Goal: Information Seeking & Learning: Understand process/instructions

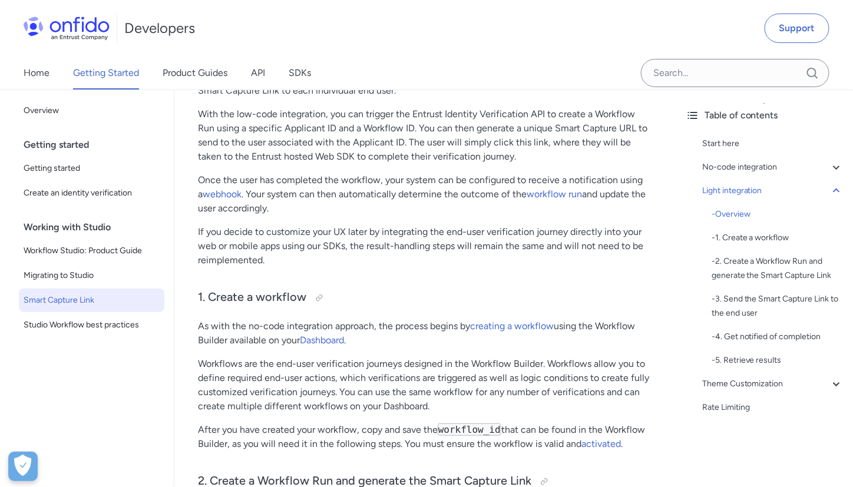
scroll to position [1353, 0]
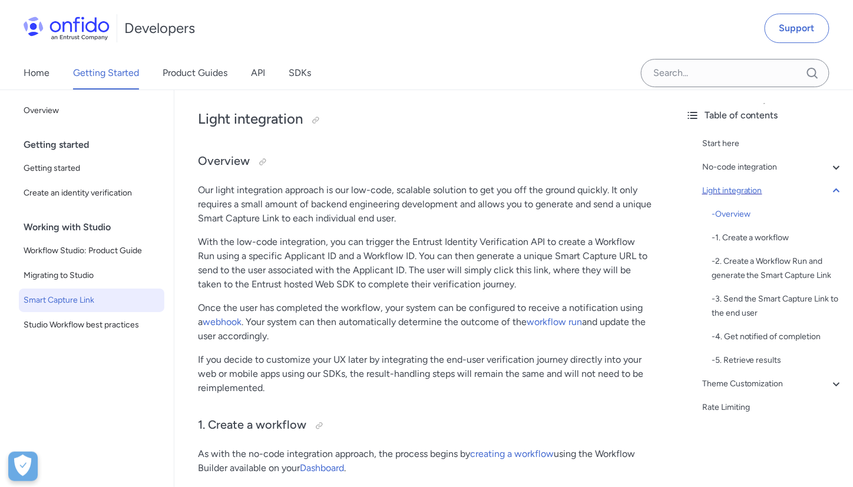
click at [829, 188] on icon at bounding box center [836, 191] width 14 height 14
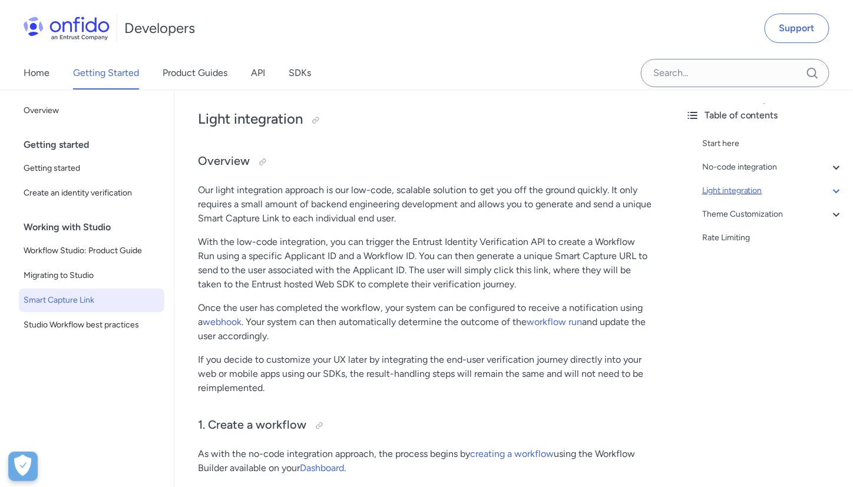
scroll to position [1335, 0]
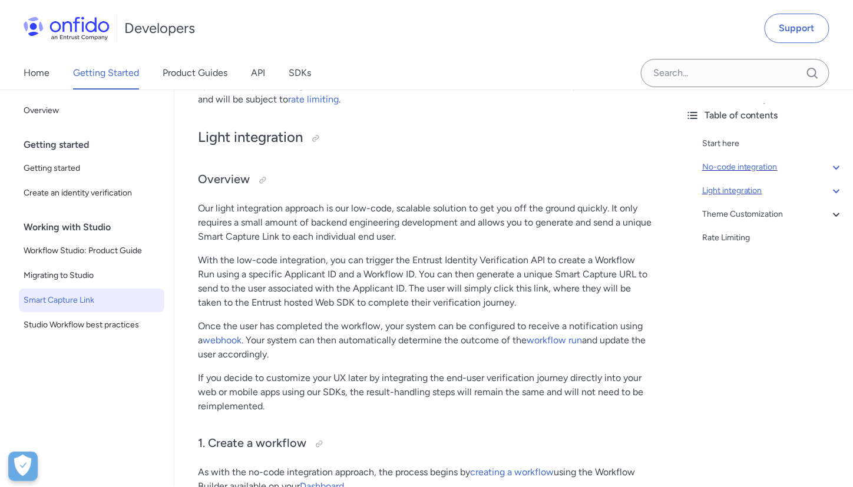
click at [829, 165] on icon at bounding box center [836, 167] width 14 height 14
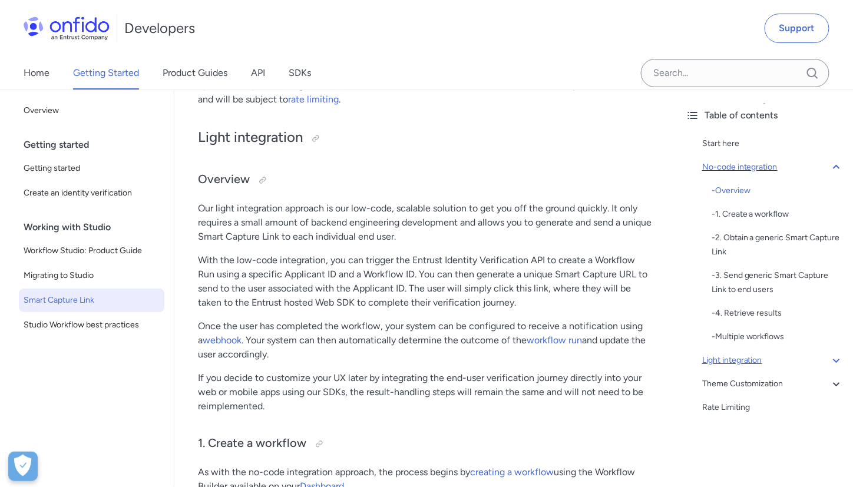
scroll to position [315, 0]
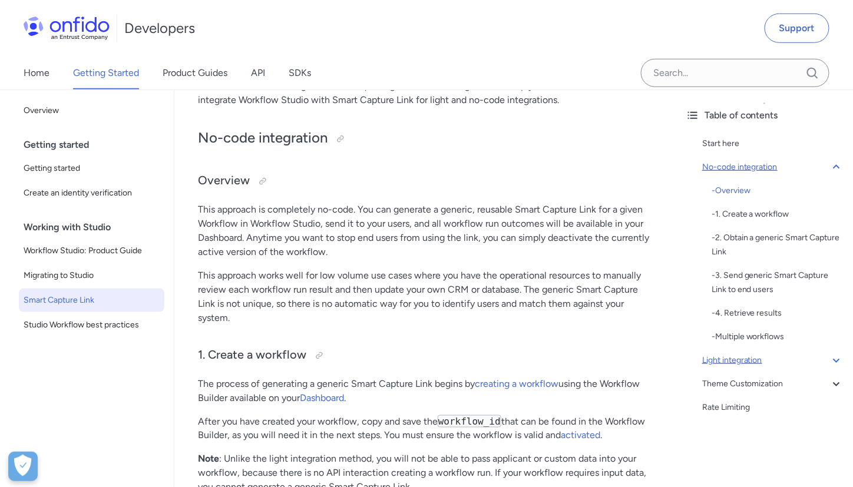
click at [768, 355] on div "Light integration" at bounding box center [772, 360] width 141 height 14
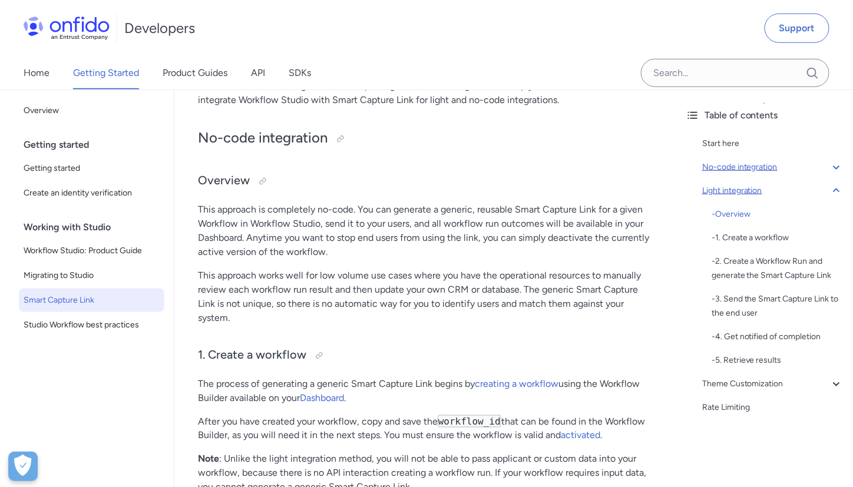
scroll to position [1335, 0]
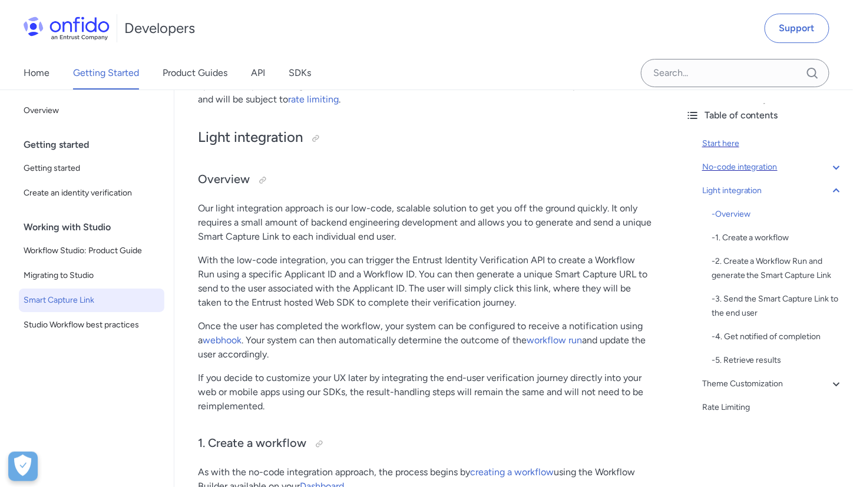
click at [735, 140] on div "Start here" at bounding box center [772, 144] width 141 height 14
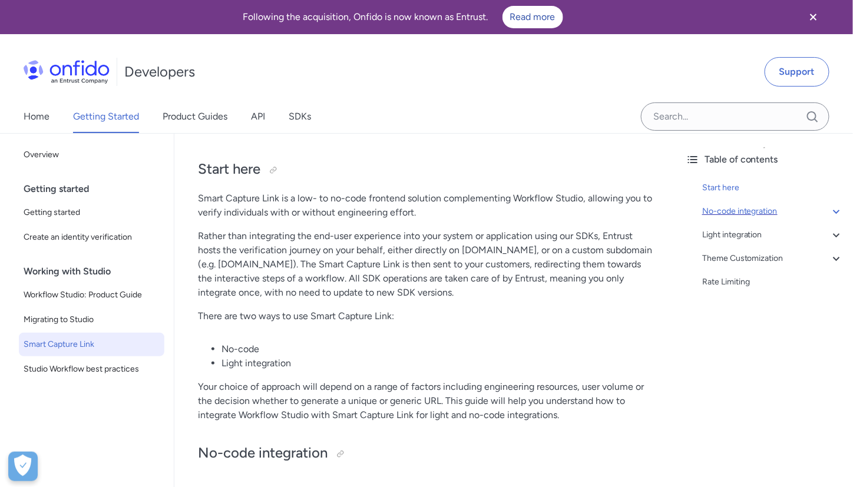
scroll to position [1, 0]
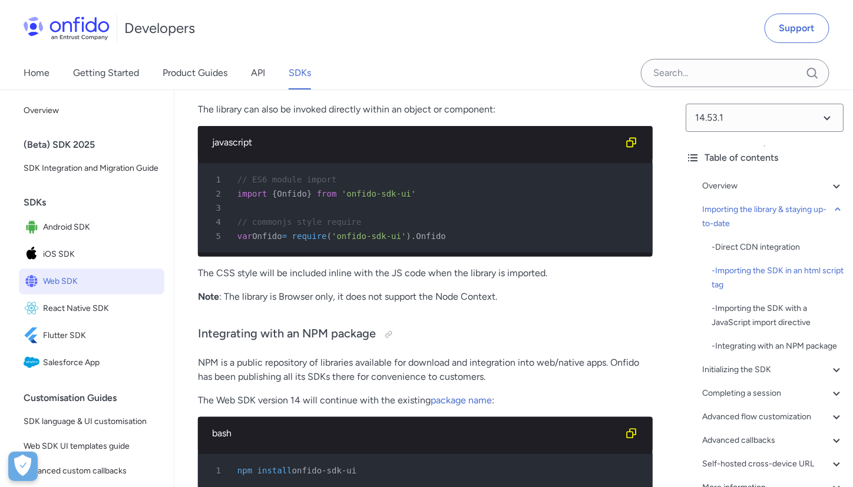
scroll to position [1483, 0]
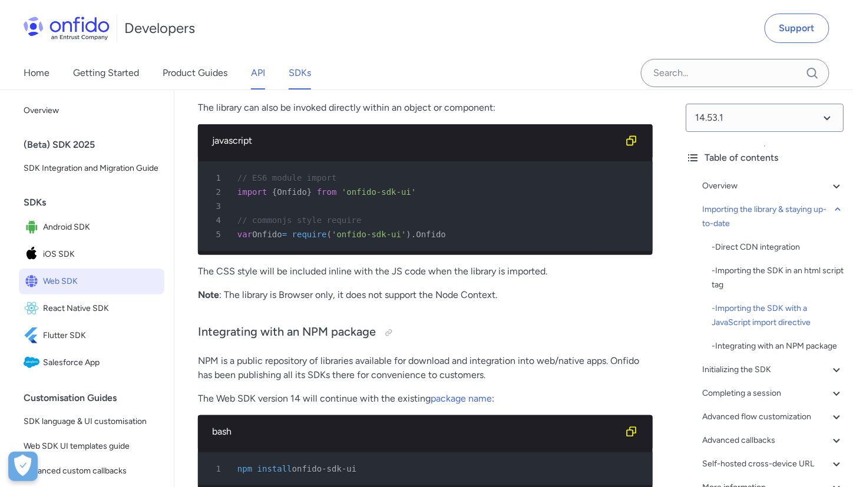
click at [259, 64] on link "API" at bounding box center [258, 73] width 14 height 33
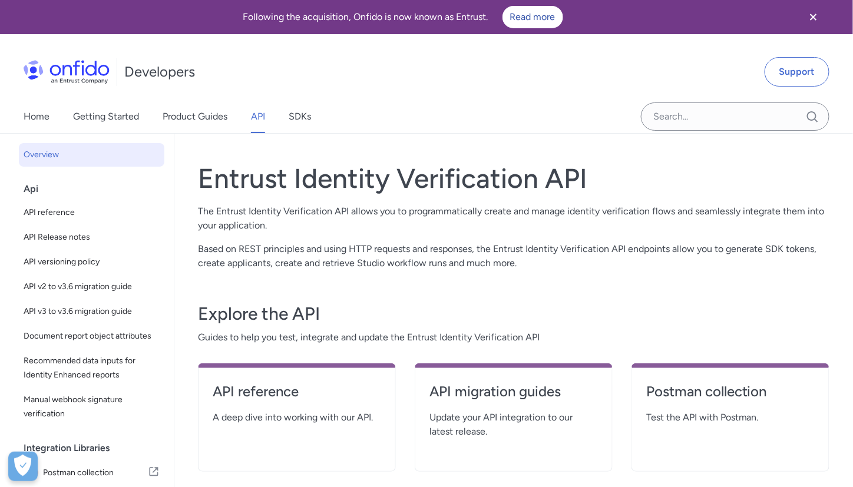
drag, startPoint x: 264, startPoint y: 57, endPoint x: 328, endPoint y: 246, distance: 199.2
click at [328, 246] on body "Following the acquisition, Onfido is now known as Entrust. Read more Developers…" at bounding box center [426, 437] width 853 height 875
click at [212, 122] on link "Product Guides" at bounding box center [195, 116] width 65 height 33
